Goal: Transaction & Acquisition: Purchase product/service

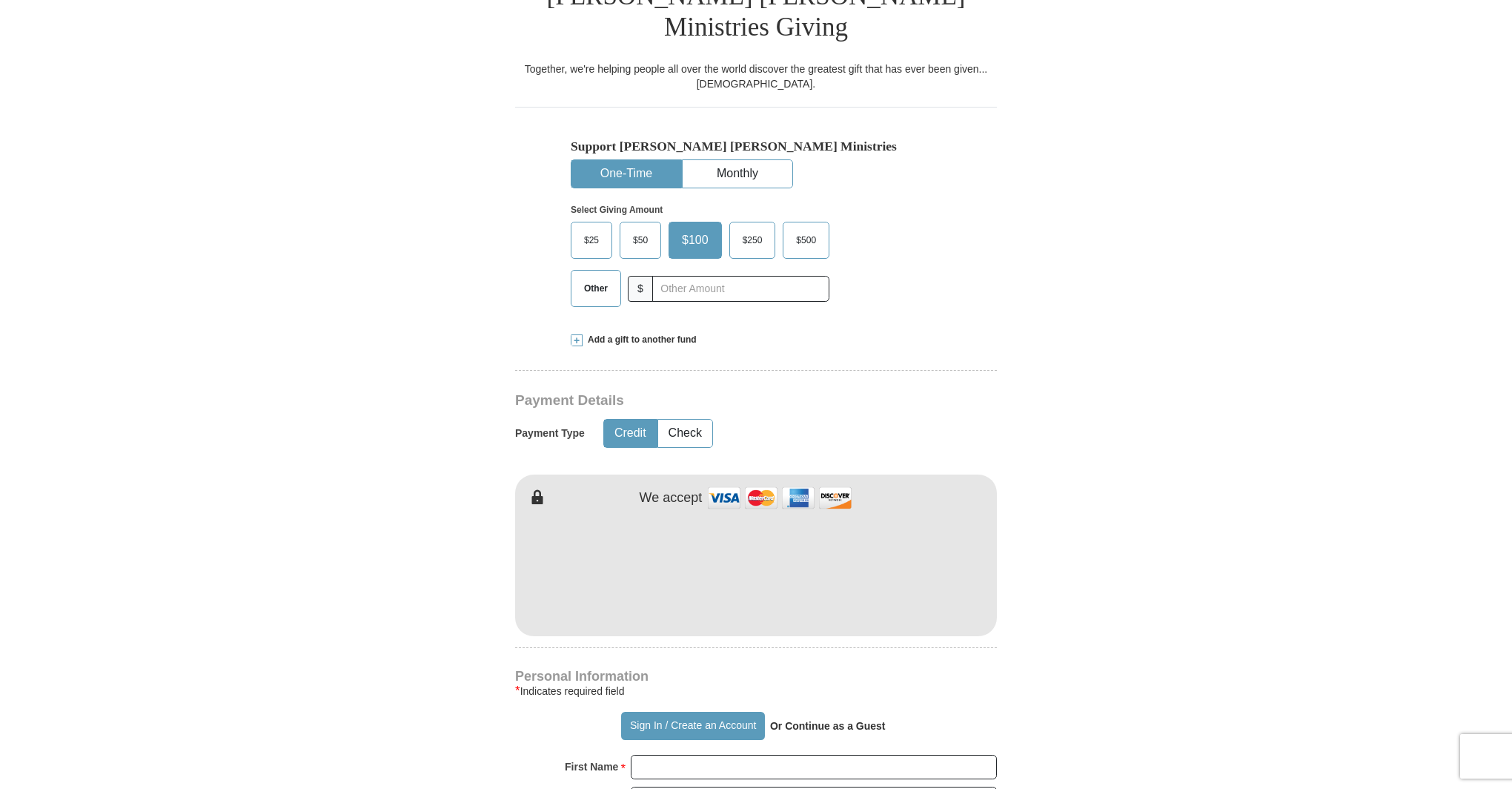
scroll to position [406, 0]
click at [695, 275] on input "text" at bounding box center [740, 288] width 165 height 26
type input "65.00"
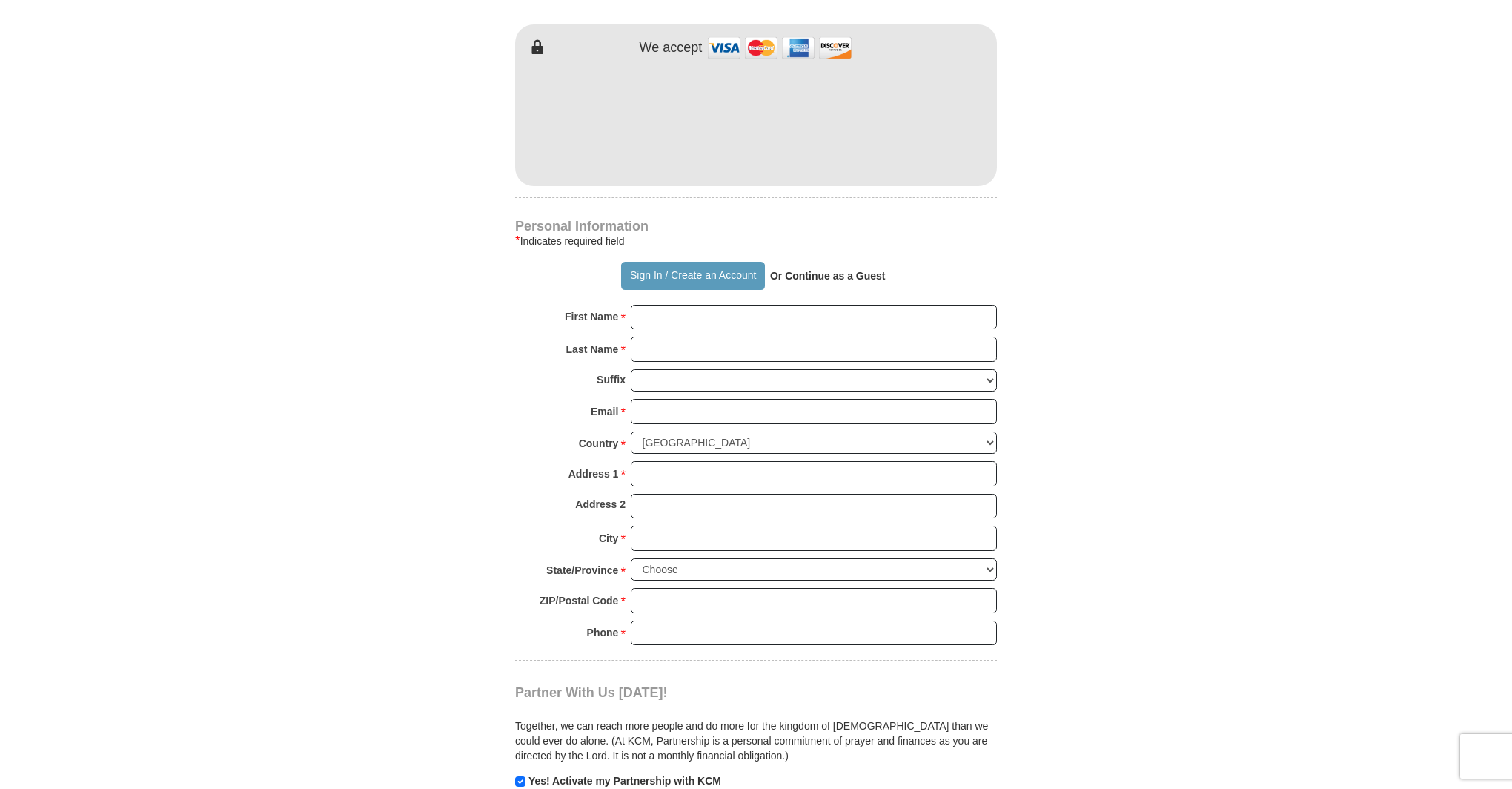
scroll to position [887, 0]
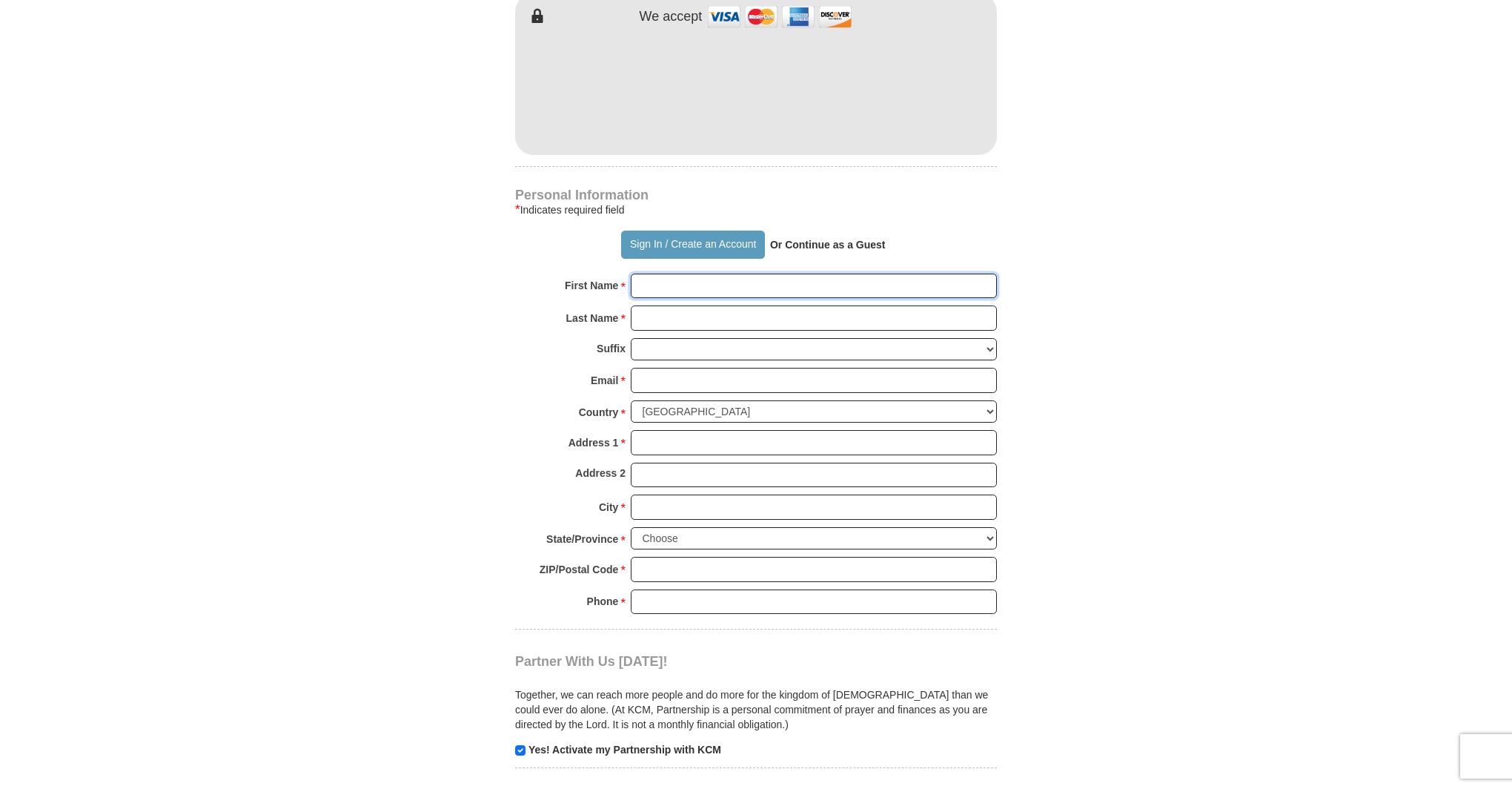
click at [696, 273] on input "First Name *" at bounding box center [813, 286] width 366 height 25
type input "[PERSON_NAME]"
click at [722, 306] on input "Last Name *" at bounding box center [813, 318] width 366 height 25
type input "[PERSON_NAME]"
click at [708, 367] on input "Email *" at bounding box center [813, 380] width 366 height 25
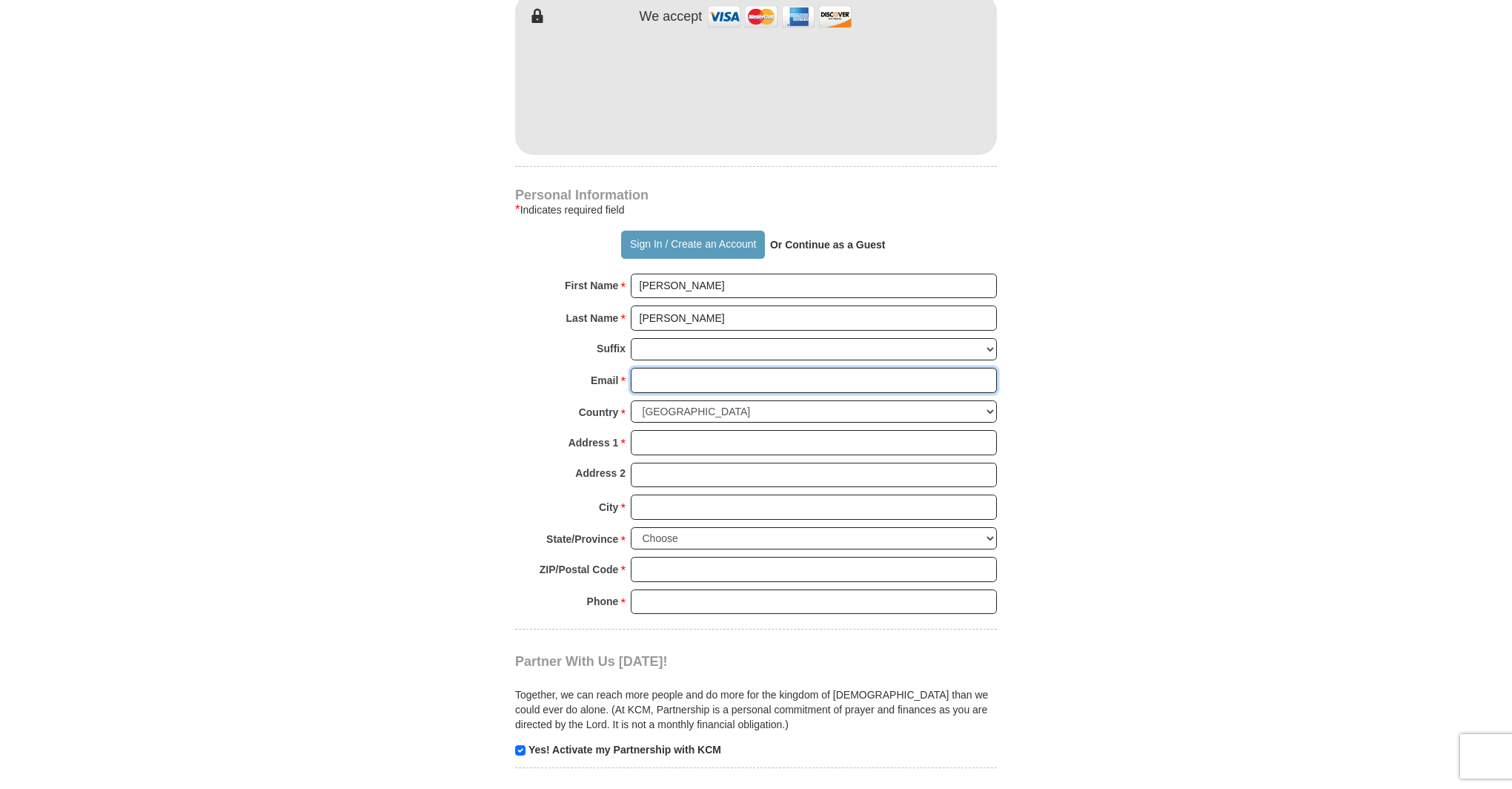
type input "[EMAIL_ADDRESS][DOMAIN_NAME]"
type input "[STREET_ADDRESS][PERSON_NAME][PERSON_NAME]"
type input "Severn"
select select "MD"
type input "21144"
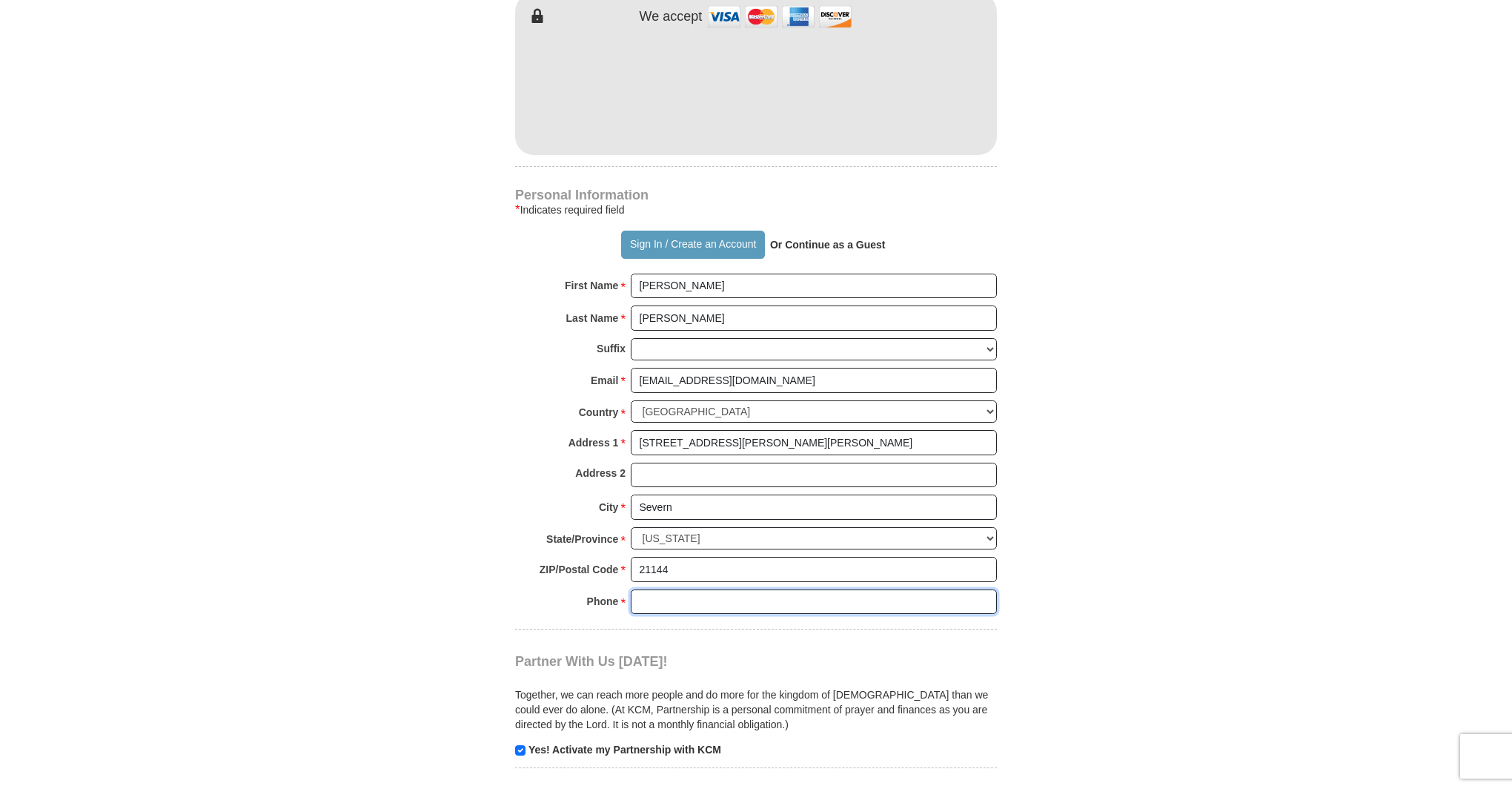
type input "4109196157"
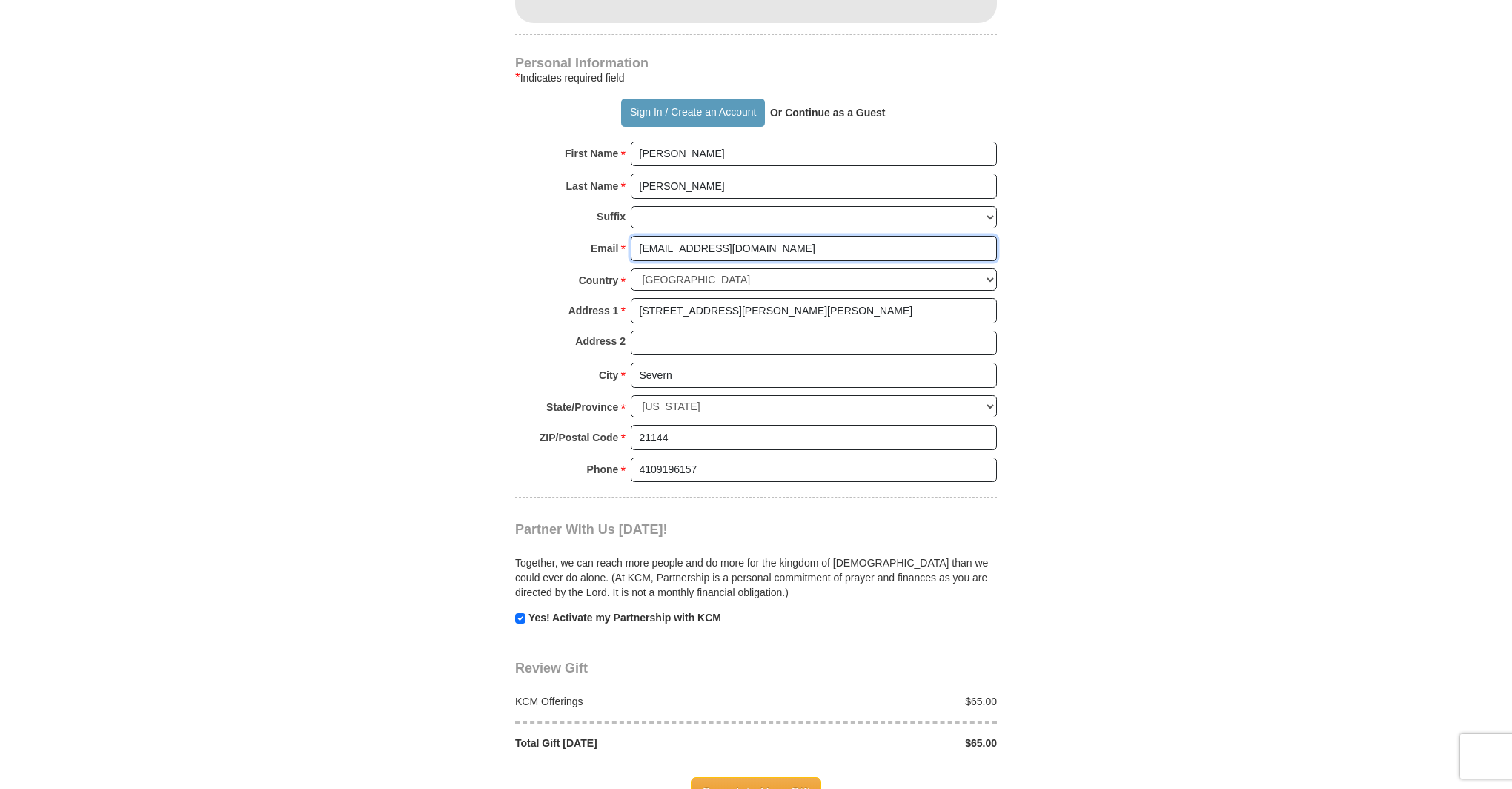
scroll to position [1135, 0]
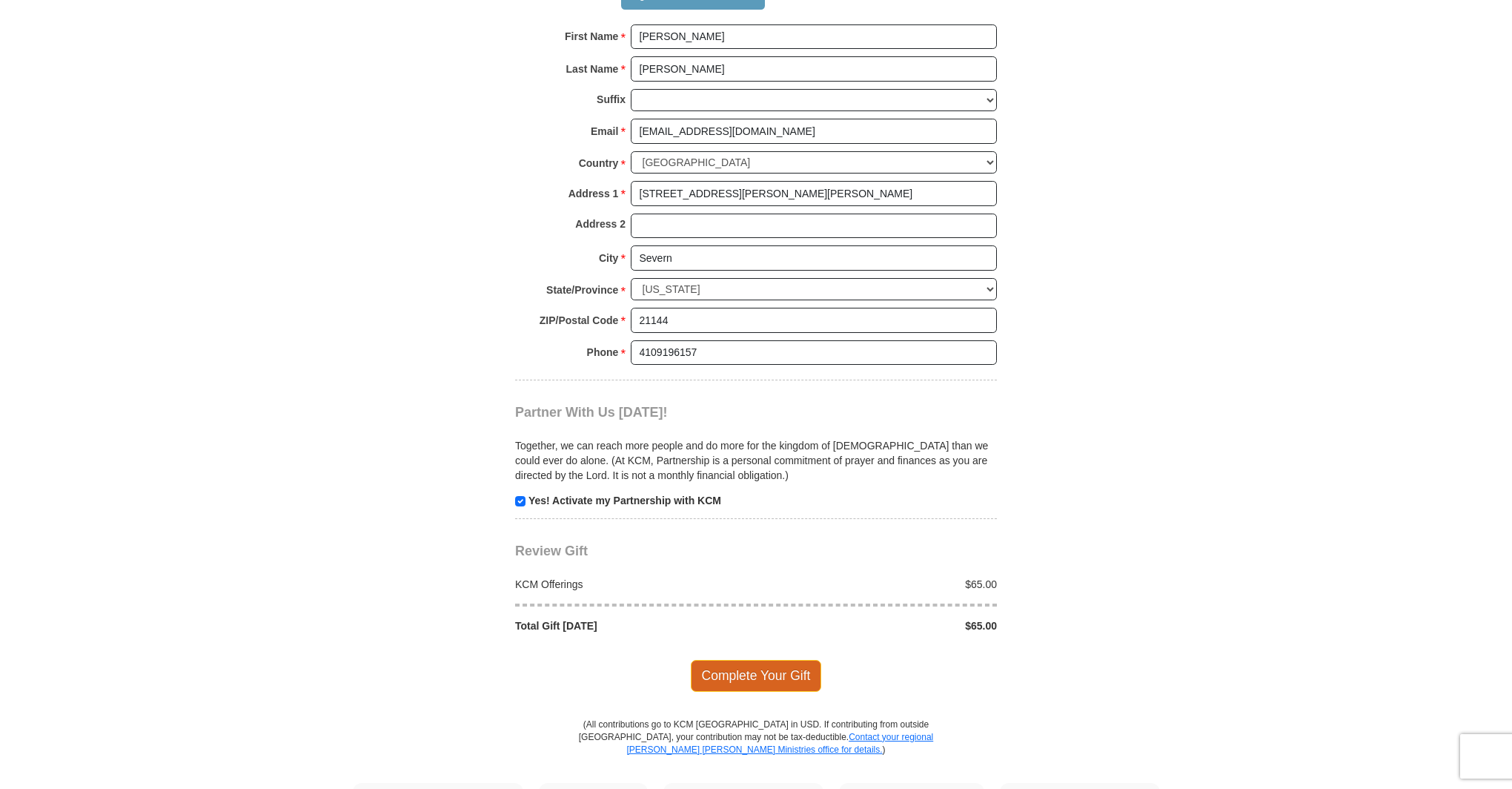
click at [780, 660] on span "Complete Your Gift" at bounding box center [756, 675] width 131 height 31
